Goal: Task Accomplishment & Management: Manage account settings

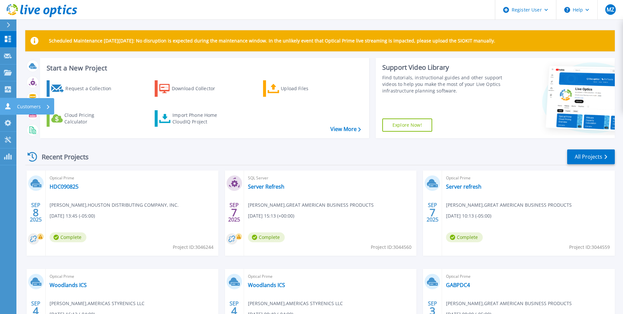
click at [10, 106] on icon at bounding box center [8, 106] width 8 height 6
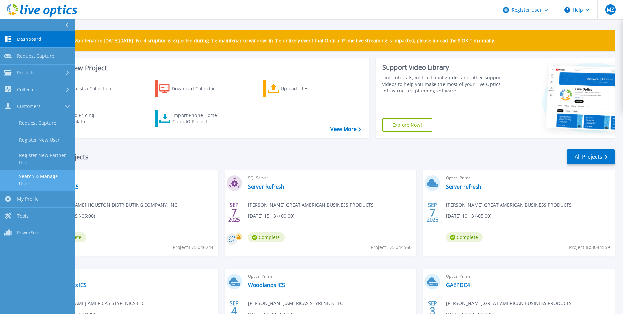
click at [63, 180] on link "Search & Manage Users" at bounding box center [37, 179] width 75 height 21
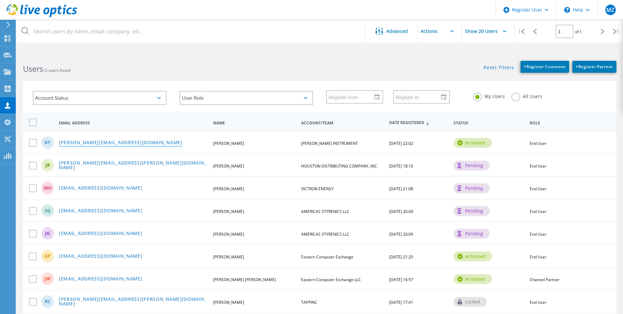
click at [96, 143] on link "kyle@firethornetech.com" at bounding box center [121, 143] width 124 height 6
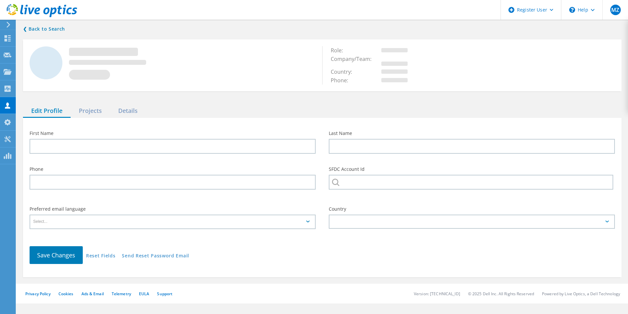
type input "Kyle"
type input "Tate"
type input "THOMAS INSTRUMENT"
type input "English"
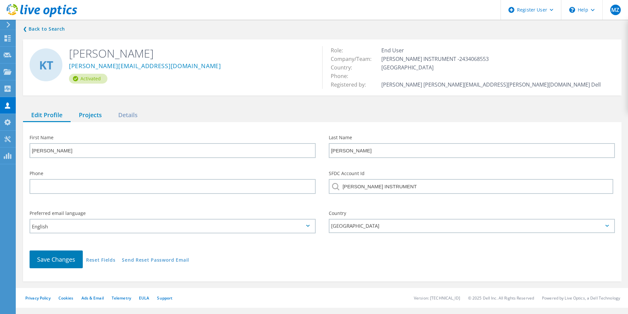
click at [96, 118] on div "Projects" at bounding box center [90, 114] width 39 height 13
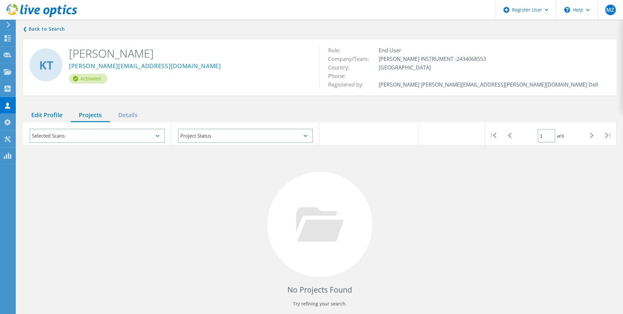
click at [51, 113] on div "Edit Profile" at bounding box center [47, 114] width 48 height 13
